Goal: Check status: Check status

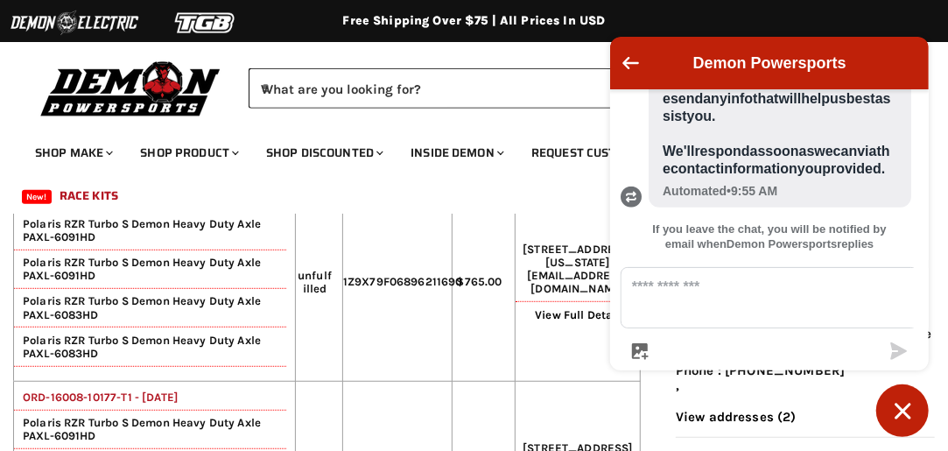
scroll to position [299, 0]
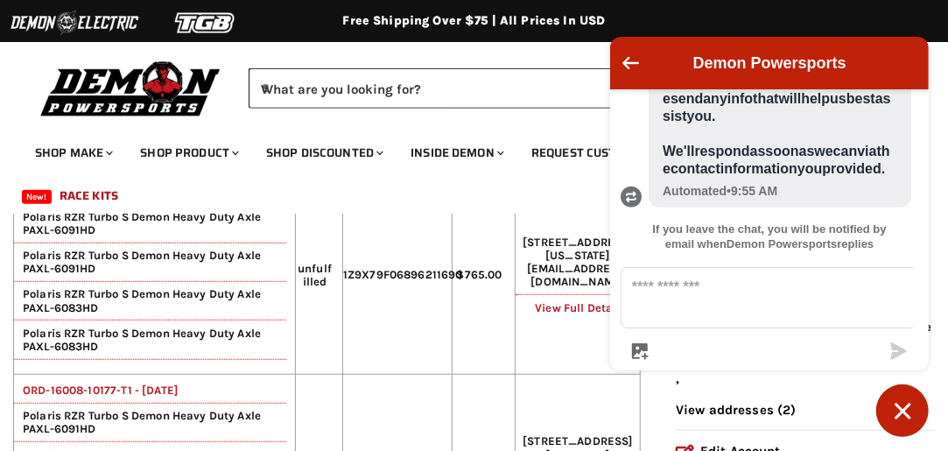
click at [546, 314] on link "View Full Detail" at bounding box center [577, 307] width 85 height 13
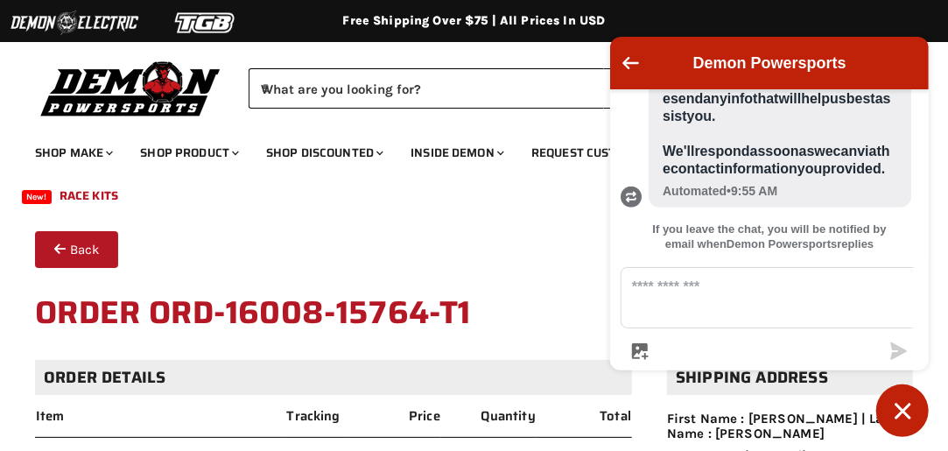
click at [101, 256] on button "Back" at bounding box center [76, 249] width 83 height 37
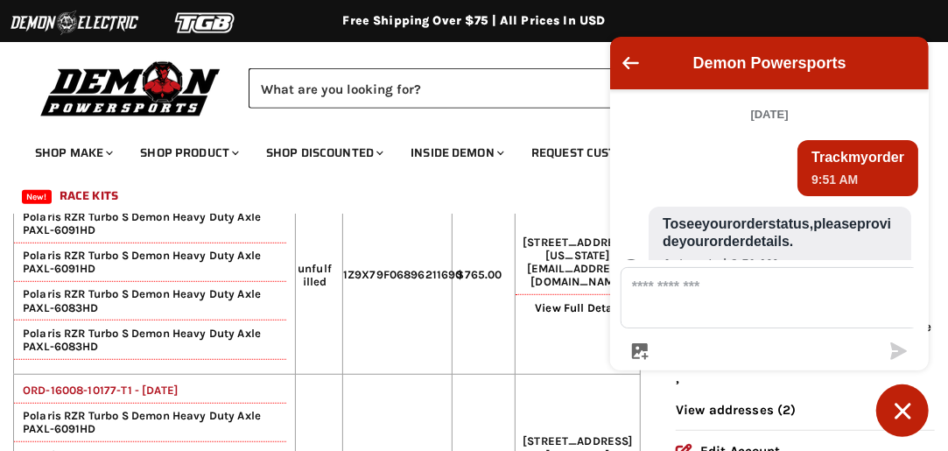
scroll to position [842, 0]
